Goal: Information Seeking & Learning: Learn about a topic

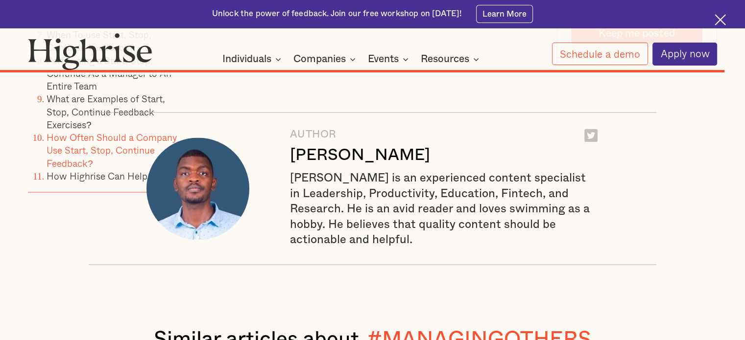
scroll to position [8861, 0]
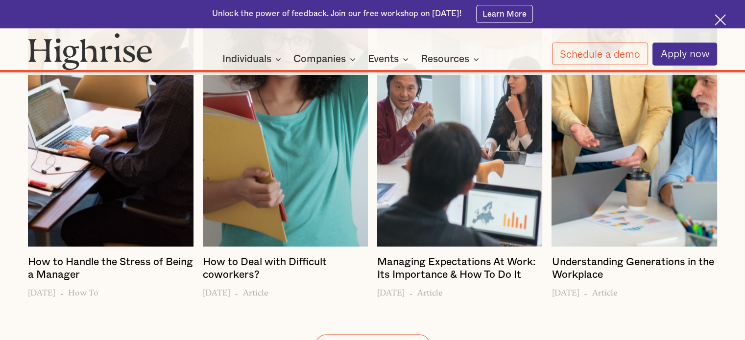
scroll to position [9376, 0]
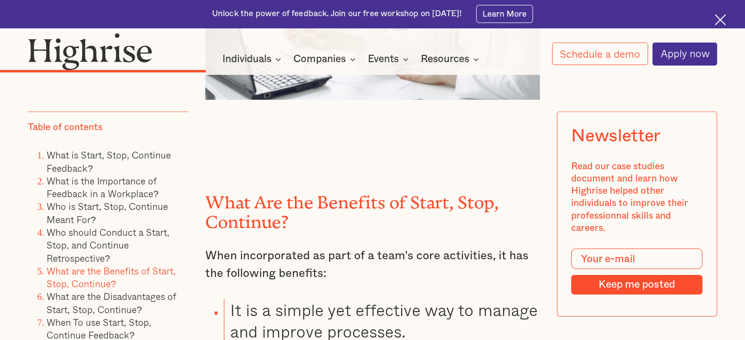
scroll to position [3280, 0]
